Goal: Feedback & Contribution: Submit feedback/report problem

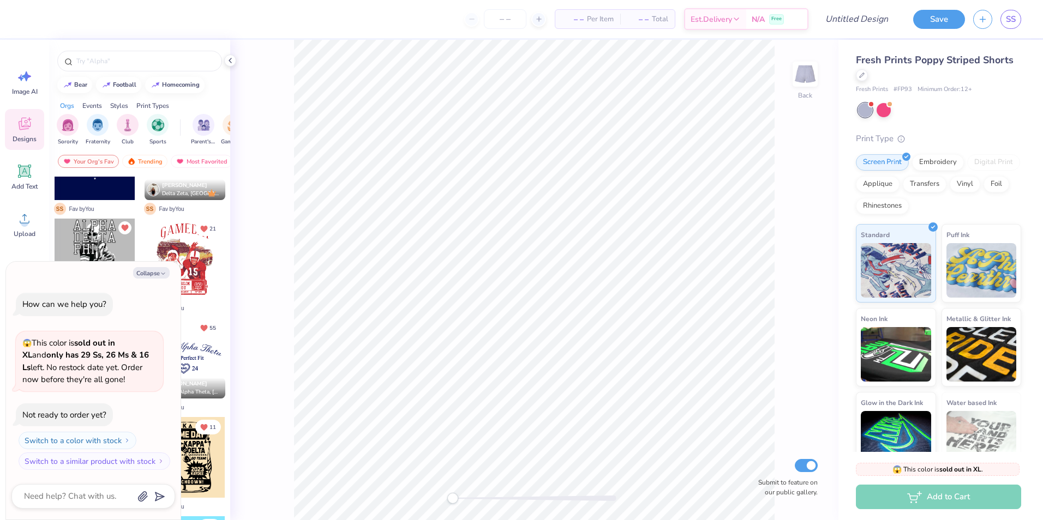
scroll to position [164, 0]
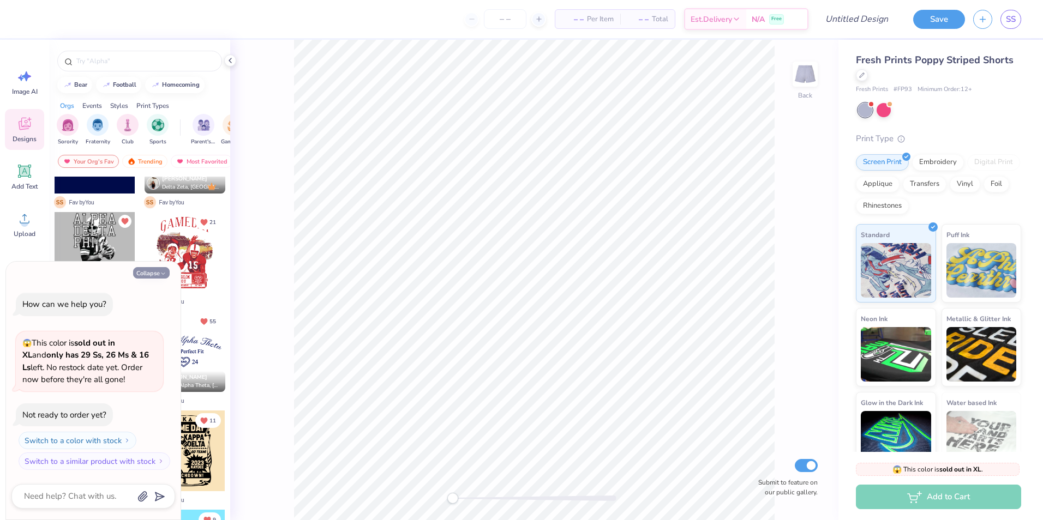
click at [142, 272] on button "Collapse" at bounding box center [151, 272] width 37 height 11
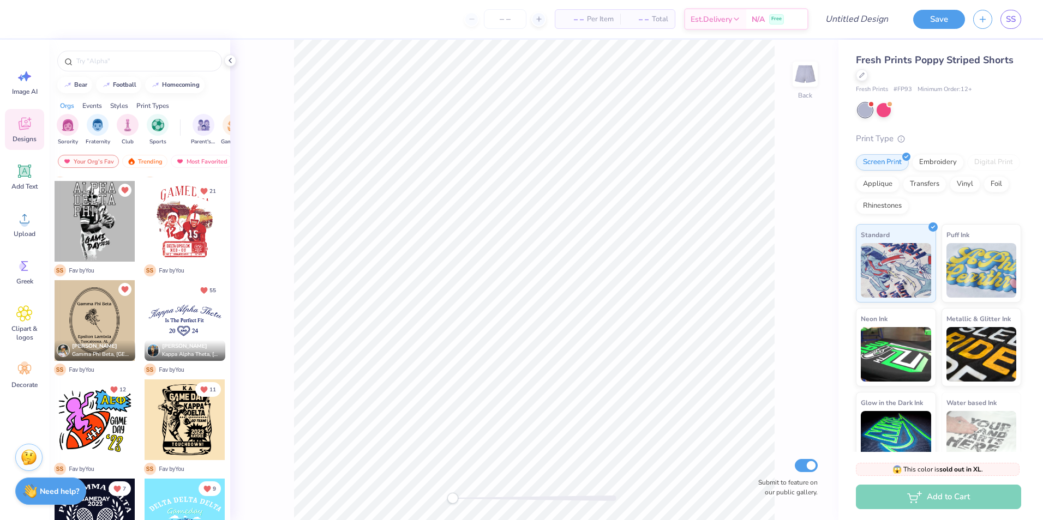
scroll to position [211, 0]
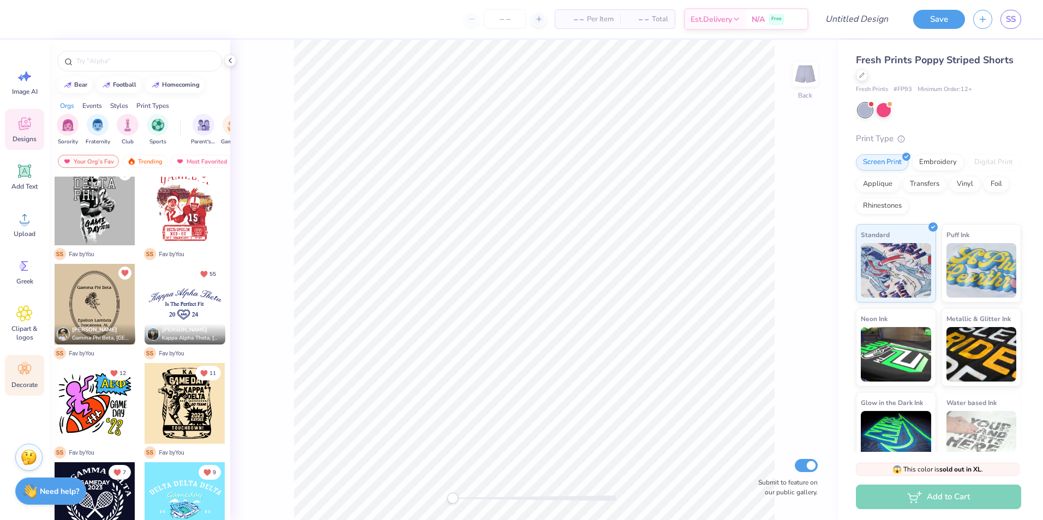
click at [24, 370] on icon at bounding box center [24, 370] width 13 height 10
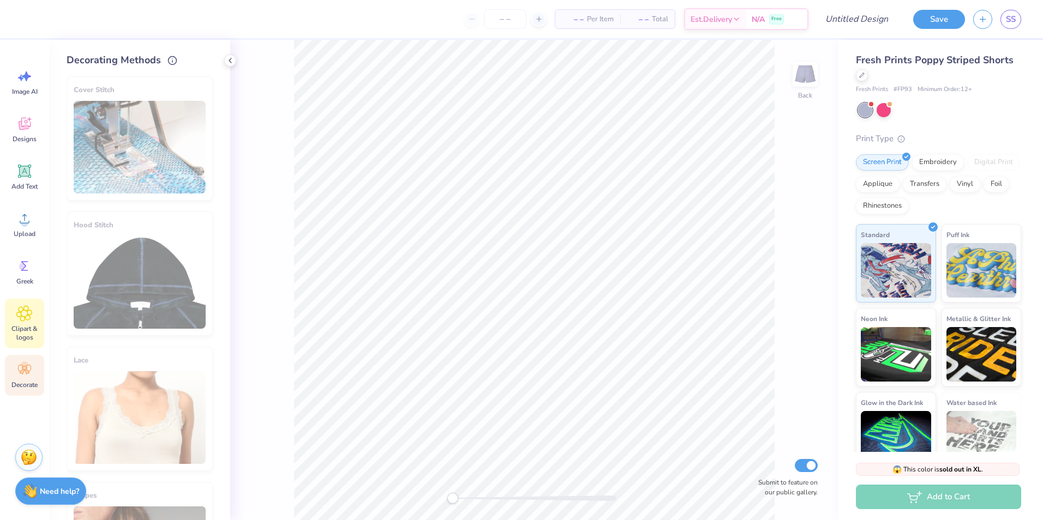
click at [26, 320] on icon at bounding box center [24, 313] width 16 height 16
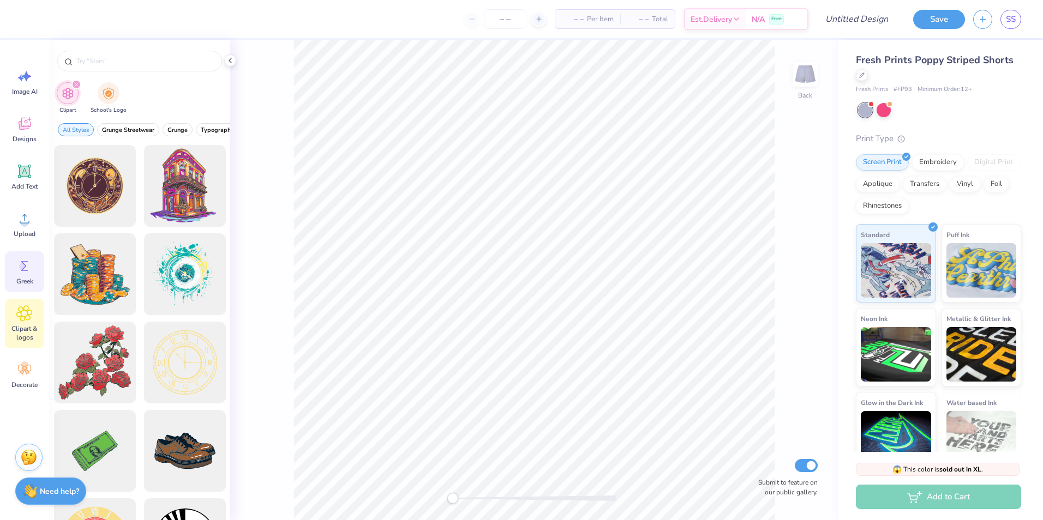
click at [23, 276] on div "Greek" at bounding box center [24, 271] width 39 height 41
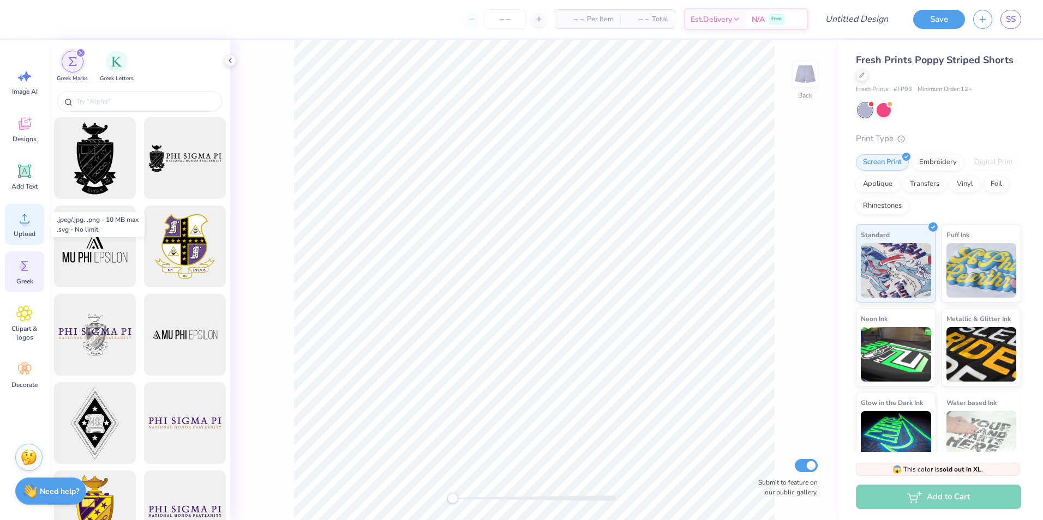
click at [24, 229] on div "Upload" at bounding box center [24, 224] width 39 height 41
click at [32, 479] on div "Need help? Chat with us." at bounding box center [50, 489] width 71 height 27
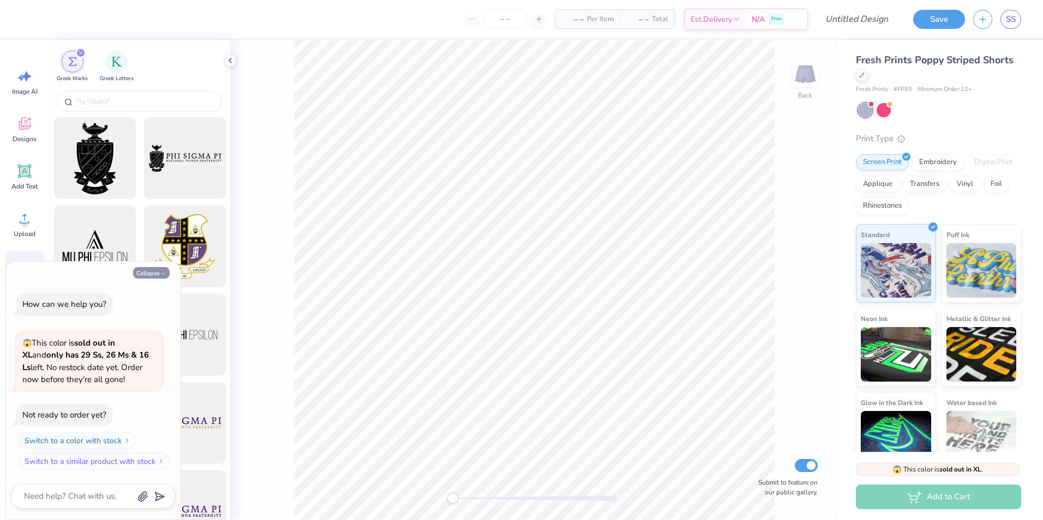
click at [147, 277] on button "Collapse" at bounding box center [151, 272] width 37 height 11
type textarea "x"
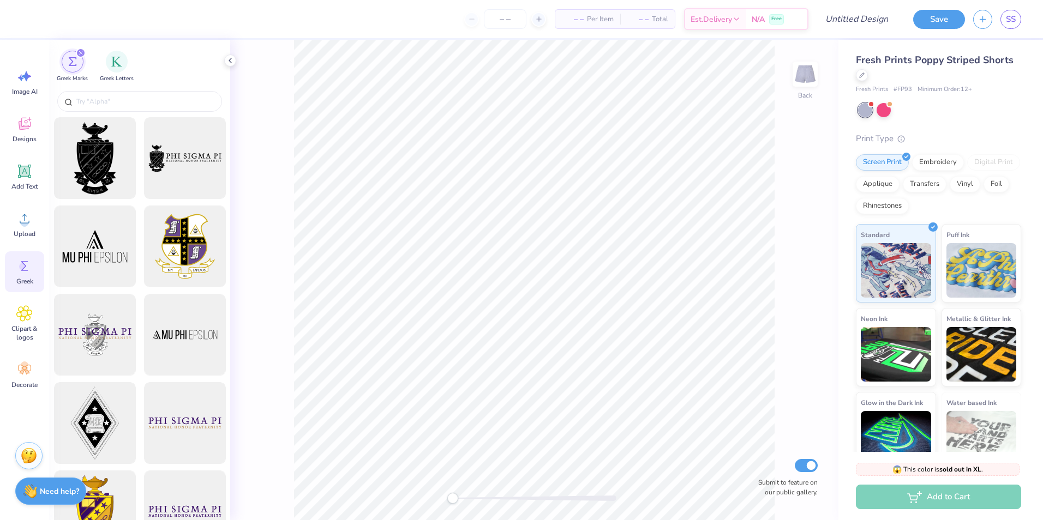
click at [20, 459] on div "Stuck? Our Art team will finish your design for free." at bounding box center [28, 455] width 27 height 27
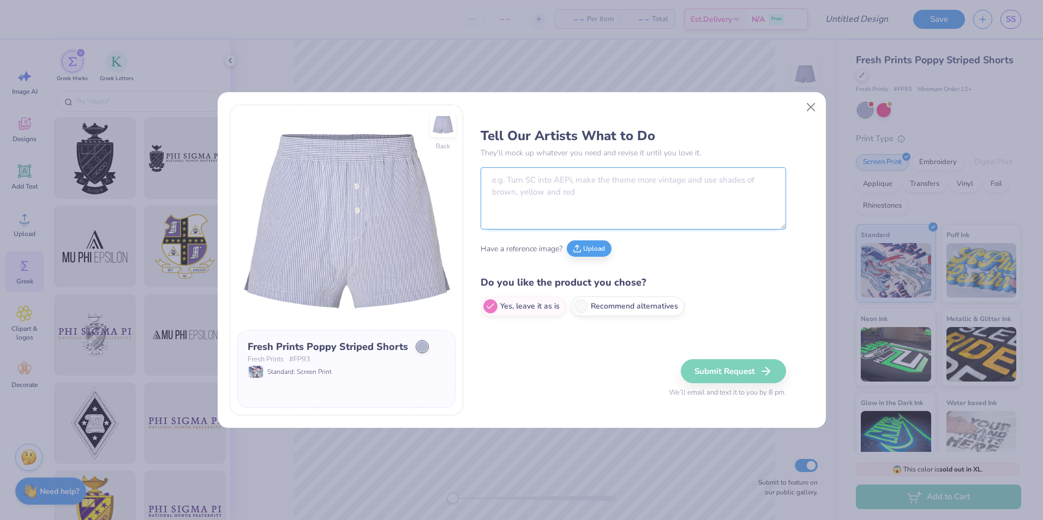
click at [579, 179] on textarea at bounding box center [632, 198] width 305 height 62
paste textarea "We are curious about what your artists think is best! We are The Seneca, Inc., …"
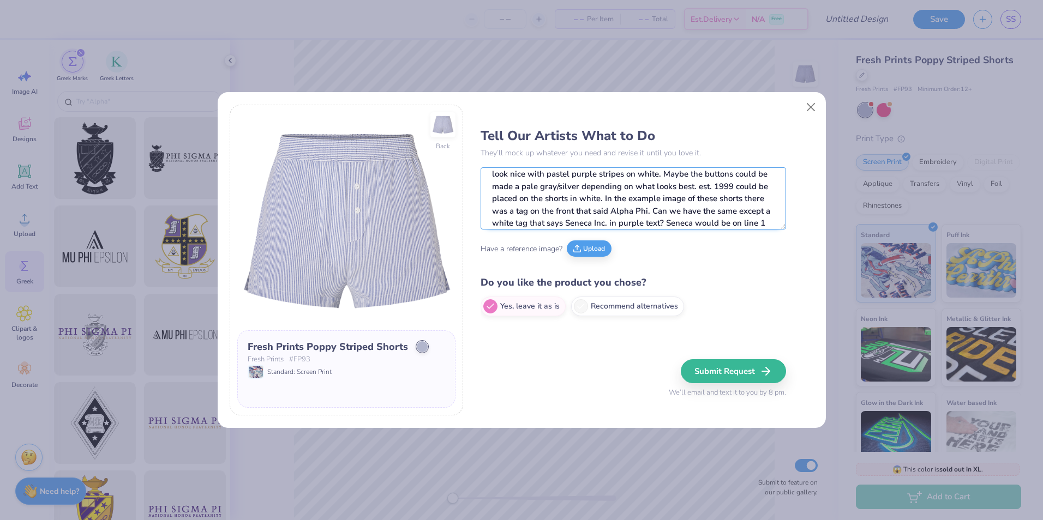
scroll to position [55, 0]
click at [569, 213] on textarea "We are curious about what your artists think is best! We are The Seneca, Inc., …" at bounding box center [632, 198] width 305 height 62
drag, startPoint x: 671, startPoint y: 215, endPoint x: 687, endPoint y: 236, distance: 26.8
click at [670, 215] on textarea "We are curious about what your artists think is best! We are The Seneca, Inc., …" at bounding box center [632, 198] width 305 height 62
type textarea "We are curious about what your artists think is best! We are The Seneca, Inc., …"
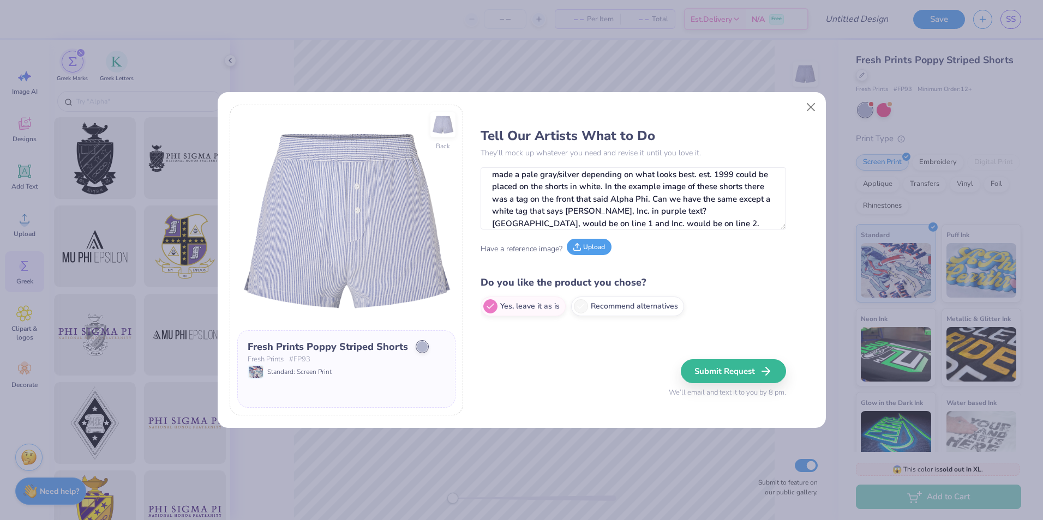
click at [586, 242] on button "Upload" at bounding box center [589, 247] width 45 height 16
click at [728, 370] on button "Submit Request" at bounding box center [734, 371] width 105 height 24
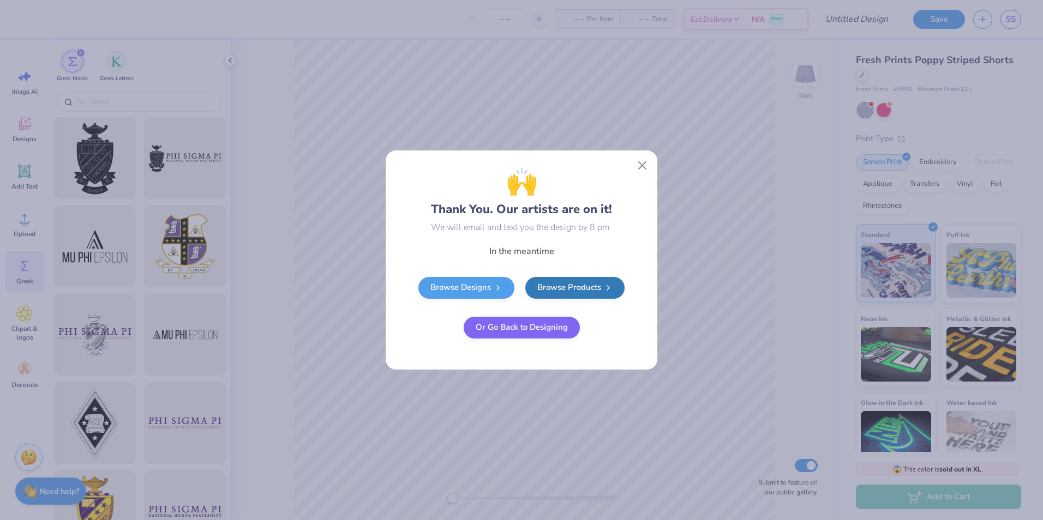
scroll to position [0, 0]
click at [463, 288] on link "Browse Designs" at bounding box center [466, 286] width 96 height 22
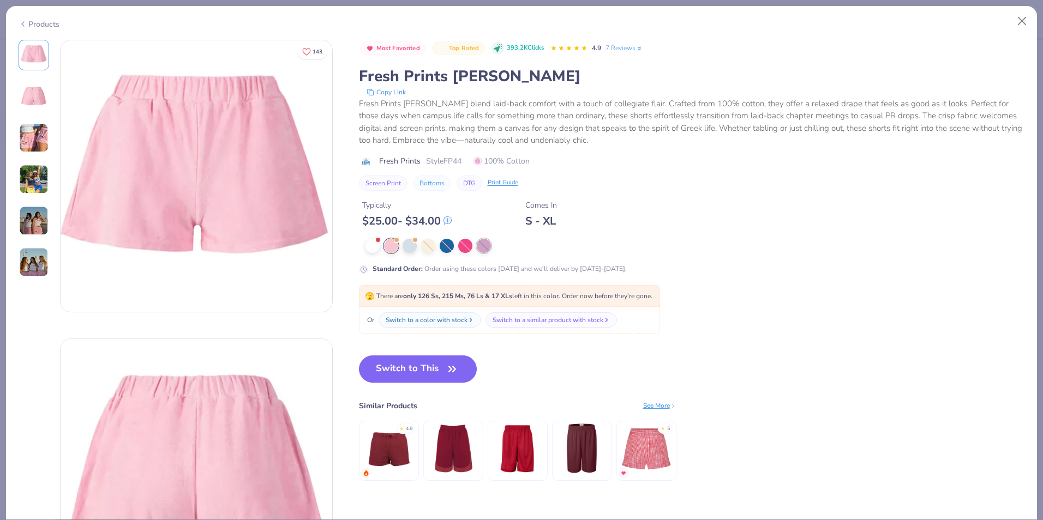
click at [485, 249] on div at bounding box center [484, 246] width 14 height 14
click at [388, 242] on div at bounding box center [391, 246] width 14 height 14
click at [20, 16] on div "Products" at bounding box center [521, 20] width 1031 height 28
click at [23, 22] on icon at bounding box center [23, 23] width 9 height 13
